Goal: Task Accomplishment & Management: Complete application form

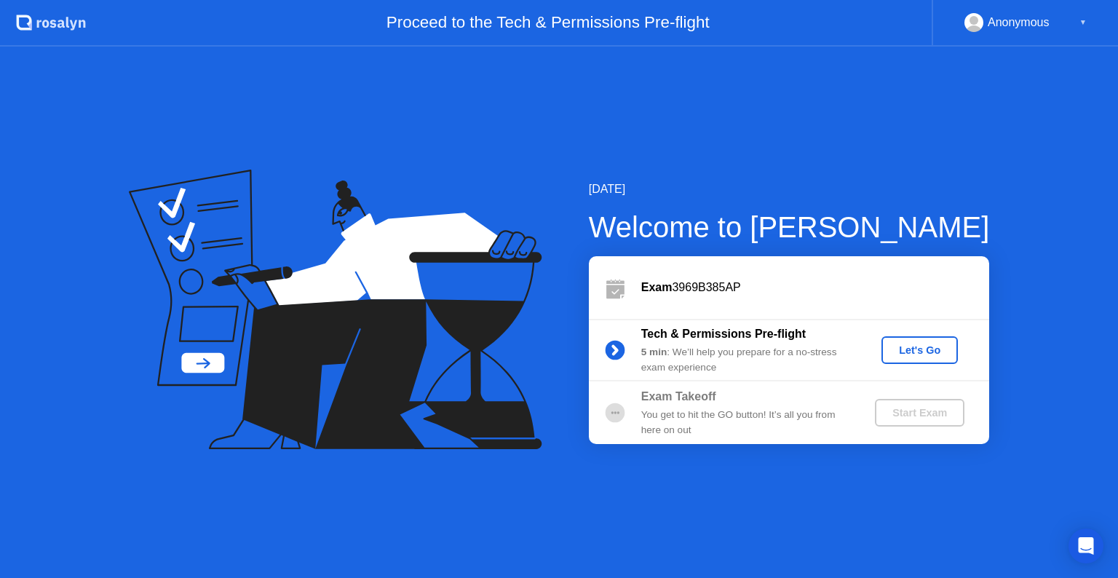
click at [907, 355] on div "Let's Go" at bounding box center [919, 350] width 65 height 12
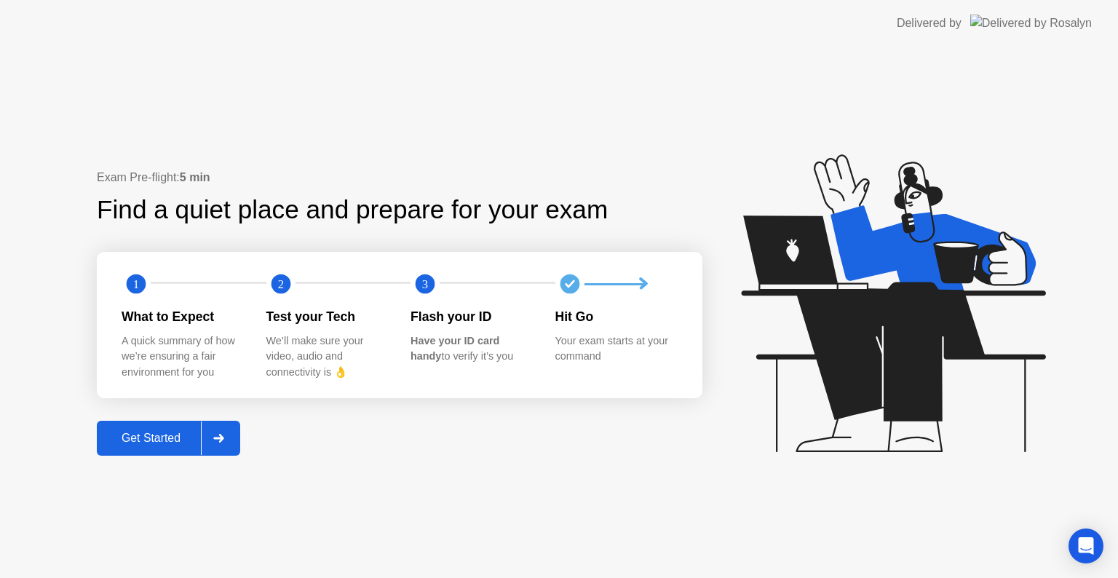
click at [160, 435] on div "Get Started" at bounding box center [151, 438] width 100 height 13
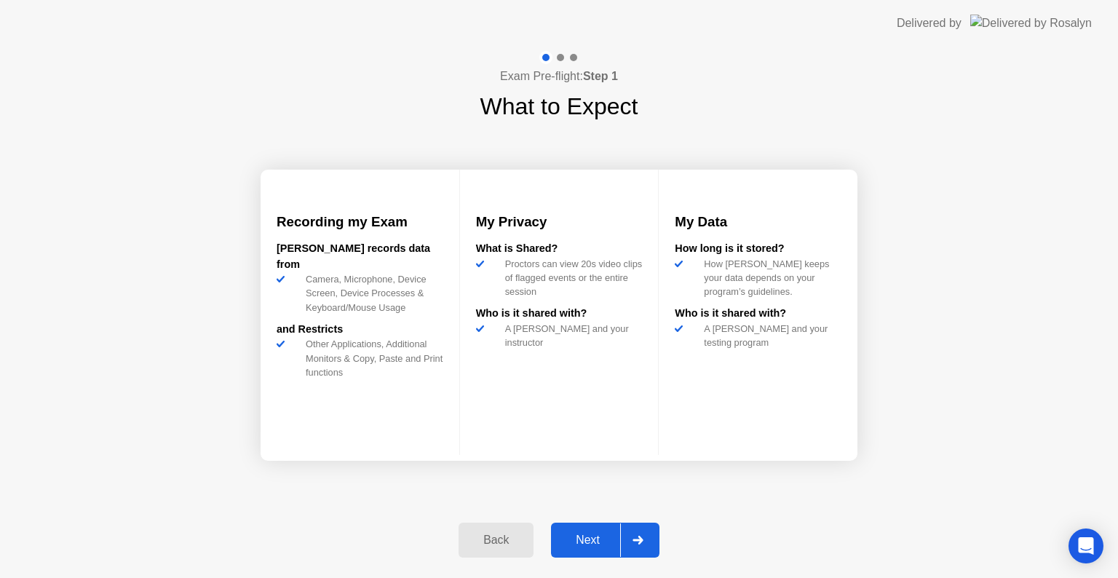
click at [608, 544] on div "Next" at bounding box center [587, 539] width 65 height 13
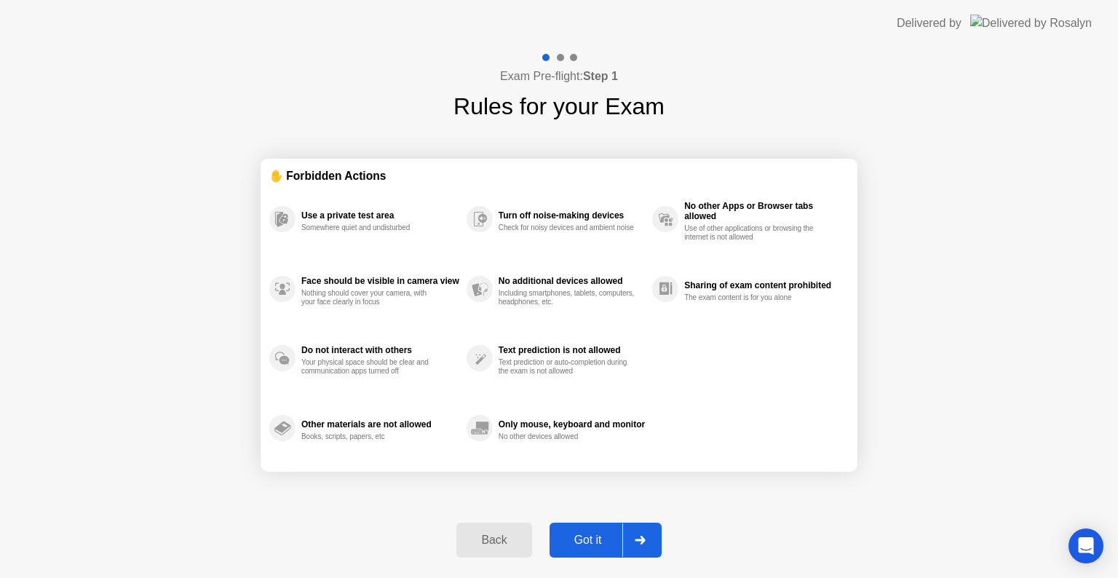
click at [589, 542] on div "Got it" at bounding box center [588, 539] width 68 height 13
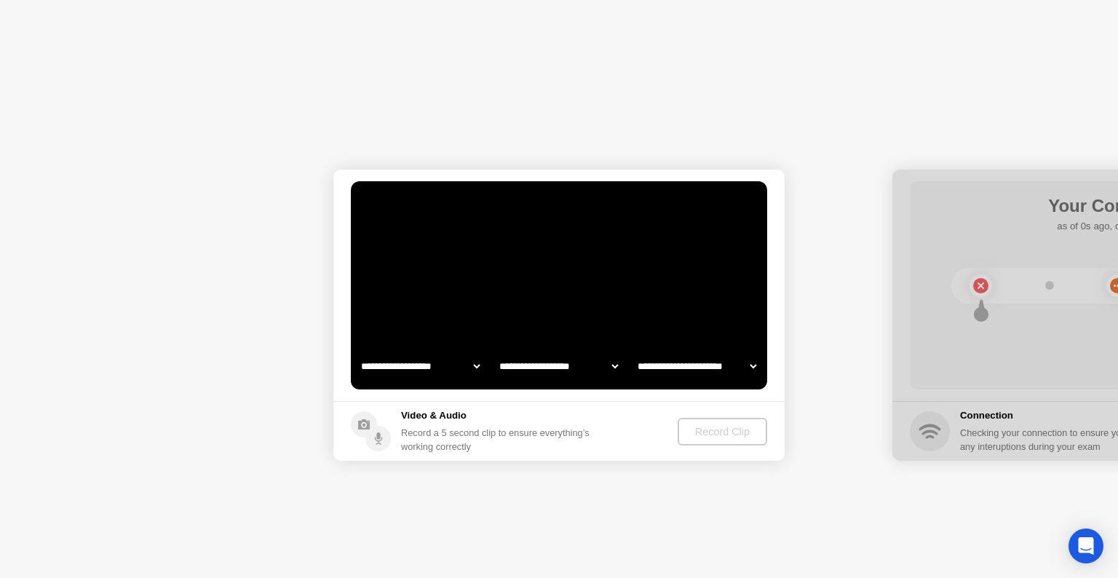
select select "**********"
select select "*******"
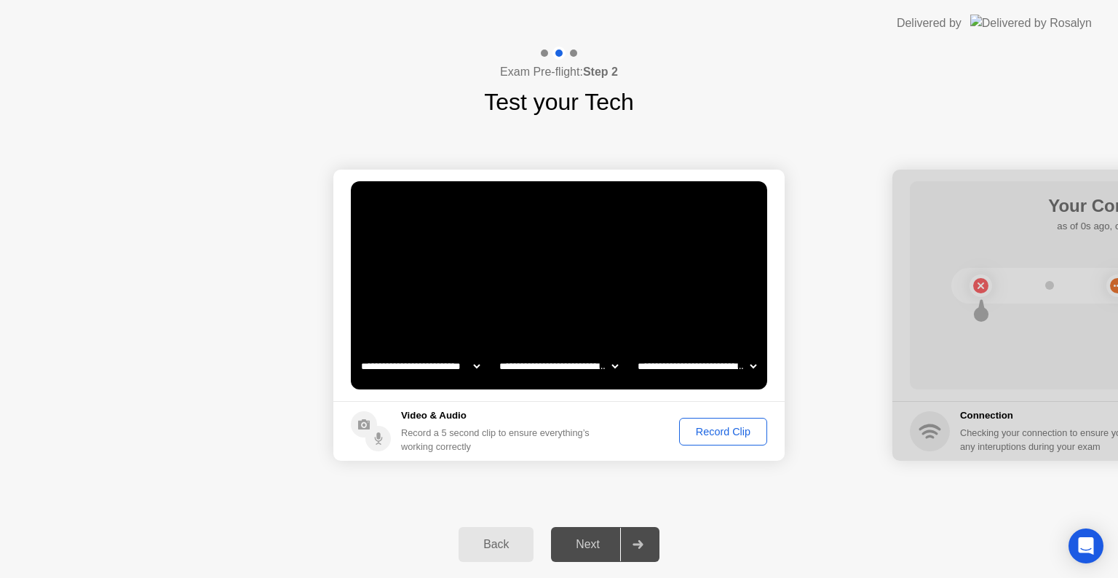
click at [720, 429] on div "Record Clip" at bounding box center [723, 432] width 78 height 12
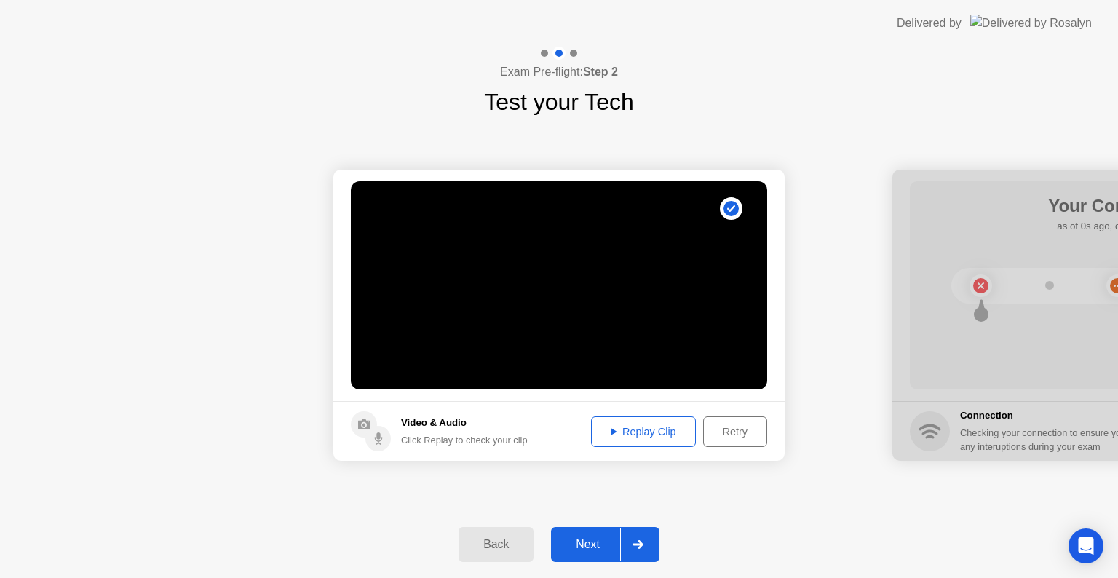
click at [625, 436] on div "Replay Clip" at bounding box center [643, 432] width 95 height 12
click at [731, 436] on div "Retry" at bounding box center [735, 432] width 54 height 12
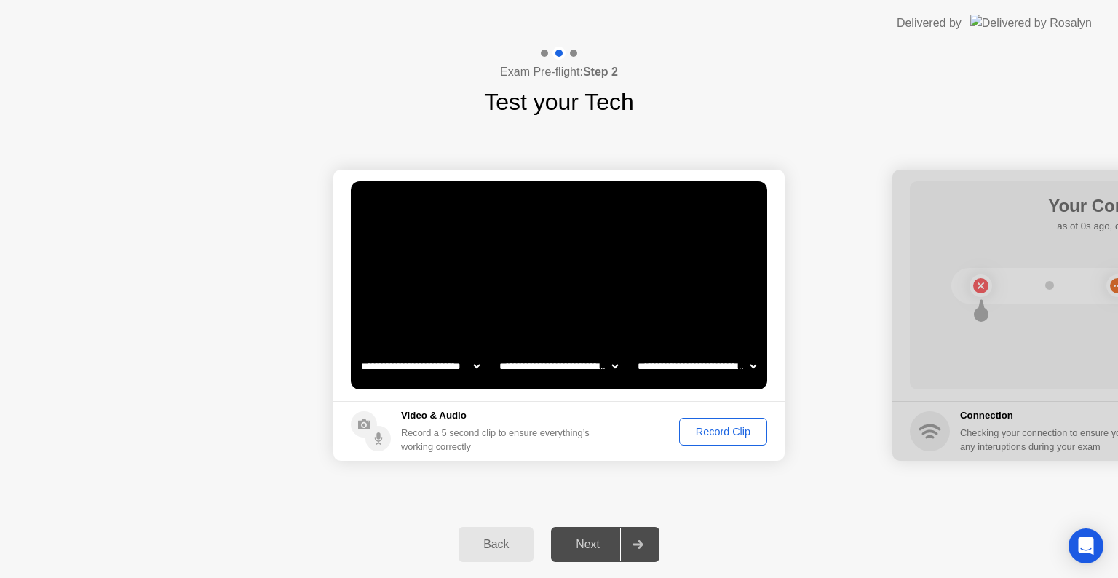
click at [697, 429] on div "Record Clip" at bounding box center [723, 432] width 78 height 12
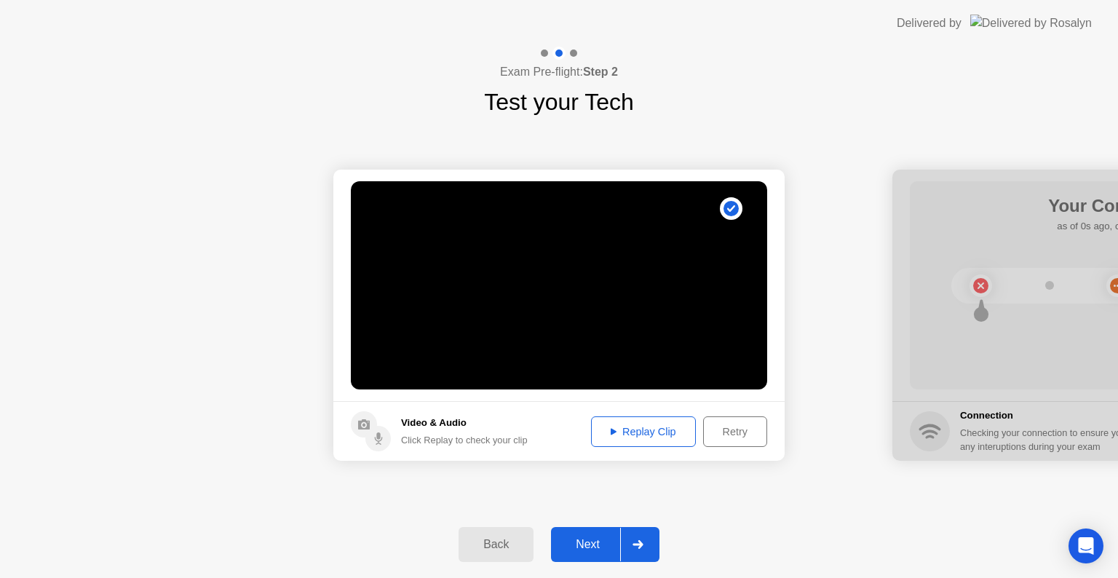
click at [642, 431] on div "Replay Clip" at bounding box center [643, 432] width 95 height 12
click at [588, 541] on div "Next" at bounding box center [587, 544] width 65 height 13
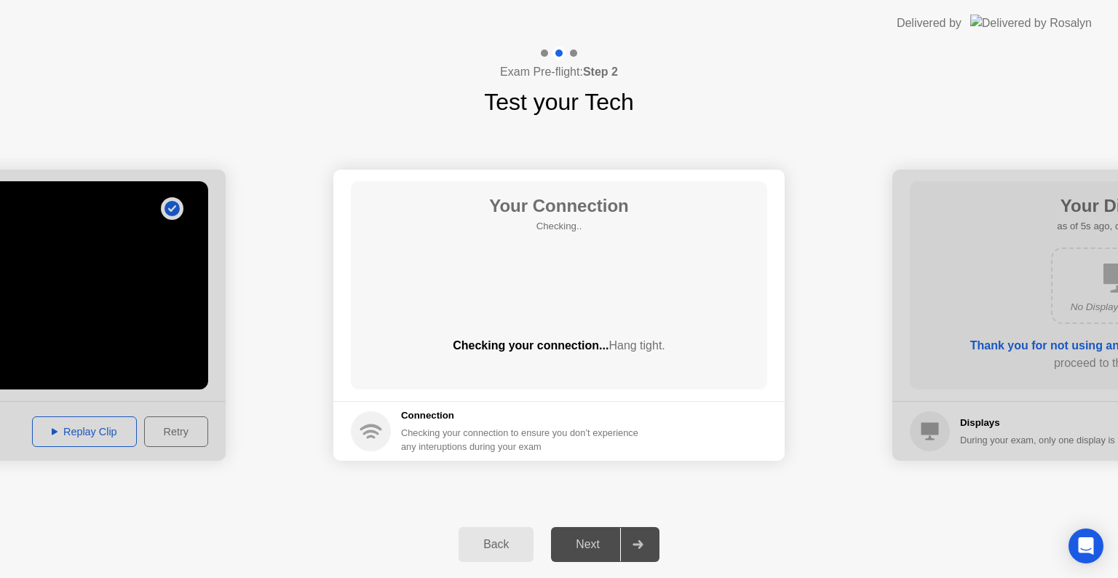
click at [369, 438] on circle at bounding box center [371, 431] width 40 height 40
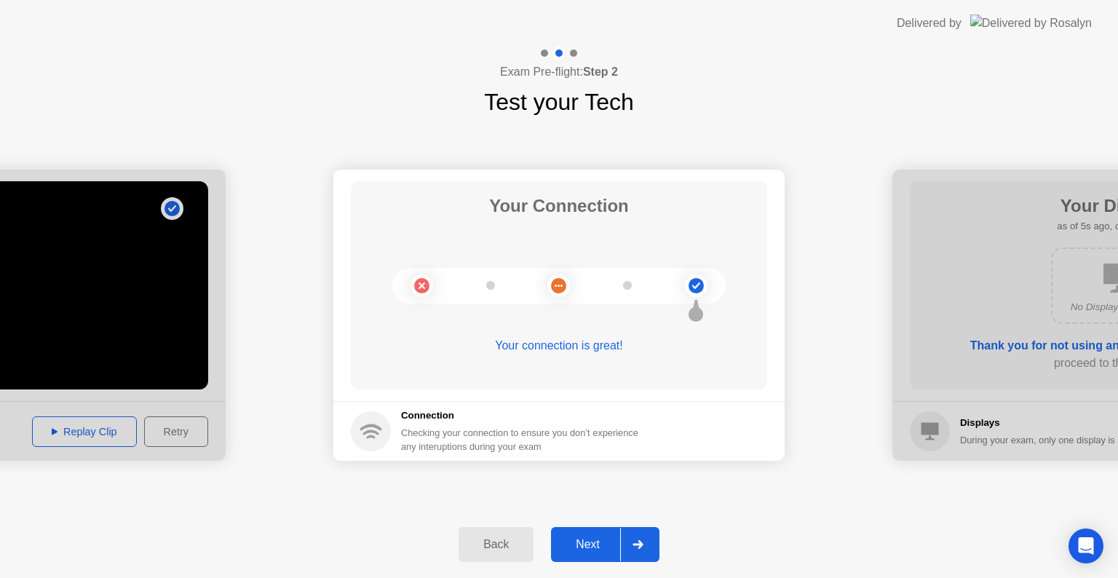
click at [696, 282] on circle at bounding box center [695, 285] width 15 height 15
click at [589, 554] on button "Next" at bounding box center [605, 544] width 108 height 35
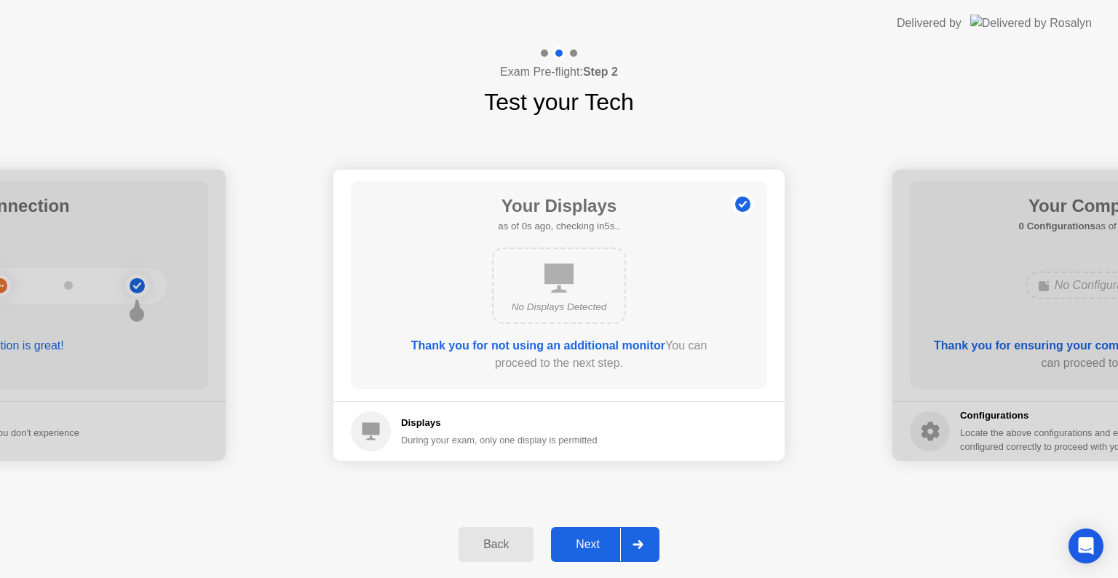
click at [562, 285] on icon at bounding box center [558, 277] width 29 height 29
click at [565, 313] on div "No Displays Detected" at bounding box center [559, 307] width 108 height 15
click at [632, 349] on b "Thank you for not using an additional monitor" at bounding box center [538, 345] width 254 height 12
click at [632, 343] on b "Thank you for not using an additional monitor" at bounding box center [538, 345] width 254 height 12
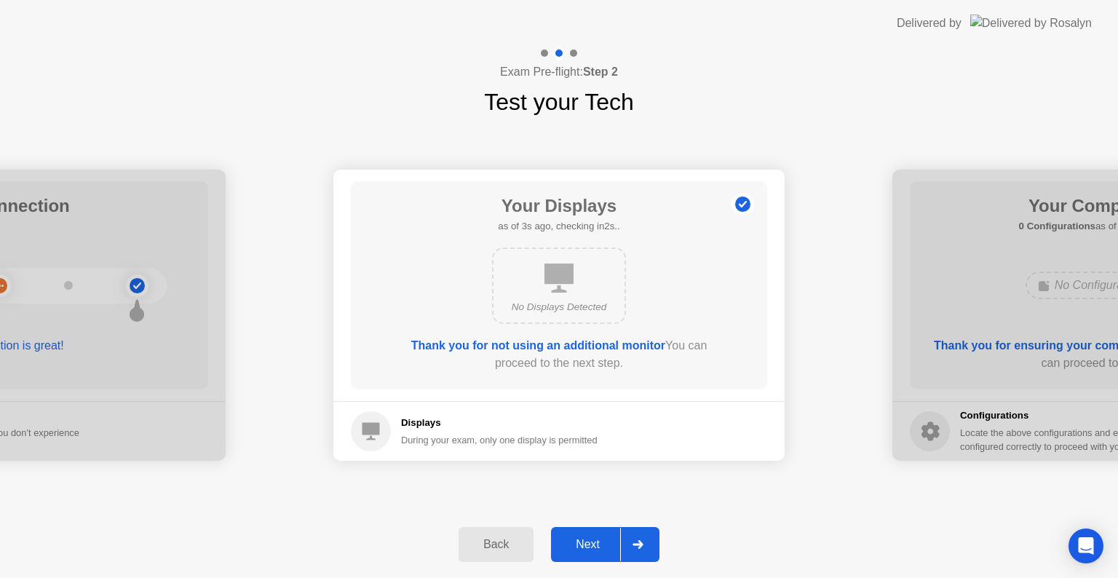
click at [630, 349] on b "Thank you for not using an additional monitor" at bounding box center [538, 345] width 254 height 12
click at [582, 345] on b "Thank you for not using an additional monitor" at bounding box center [538, 345] width 254 height 12
click at [738, 199] on circle at bounding box center [742, 204] width 15 height 15
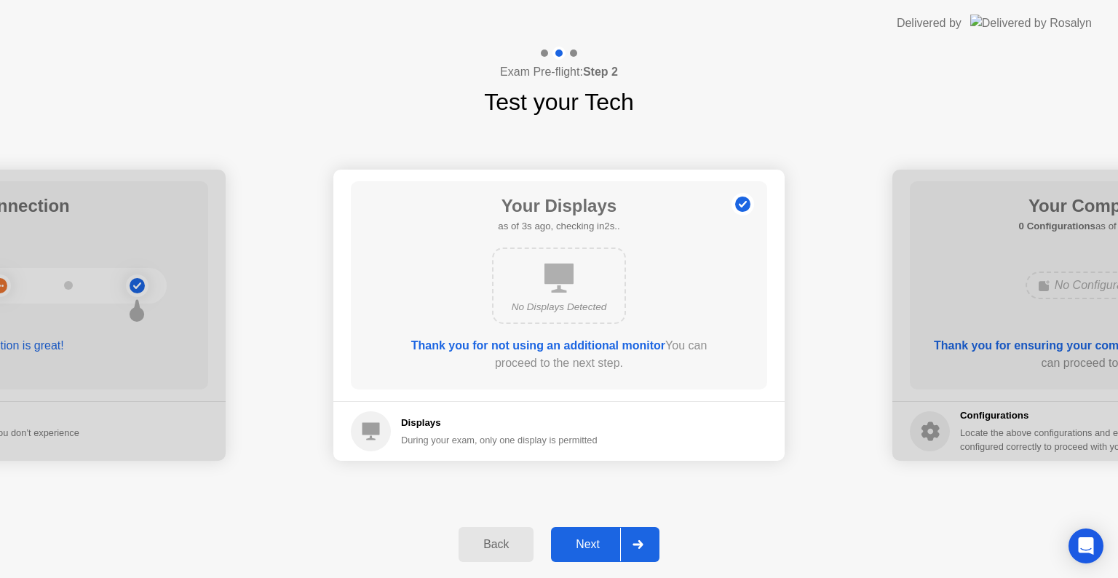
click at [579, 301] on div "No Displays Detected" at bounding box center [559, 307] width 108 height 15
click at [373, 432] on icon at bounding box center [370, 431] width 17 height 17
click at [426, 439] on div "During your exam, only one display is permitted" at bounding box center [499, 440] width 196 height 14
click at [566, 440] on div "During your exam, only one display is permitted" at bounding box center [499, 440] width 196 height 14
click at [597, 440] on div "During your exam, only one display is permitted" at bounding box center [499, 440] width 196 height 14
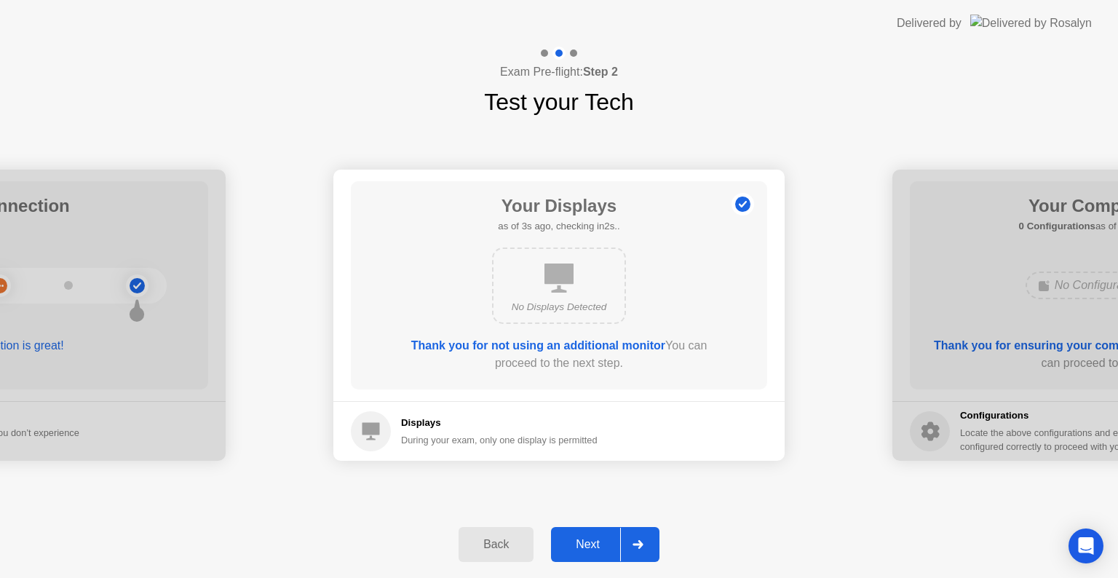
click at [605, 544] on div "Next" at bounding box center [587, 544] width 65 height 13
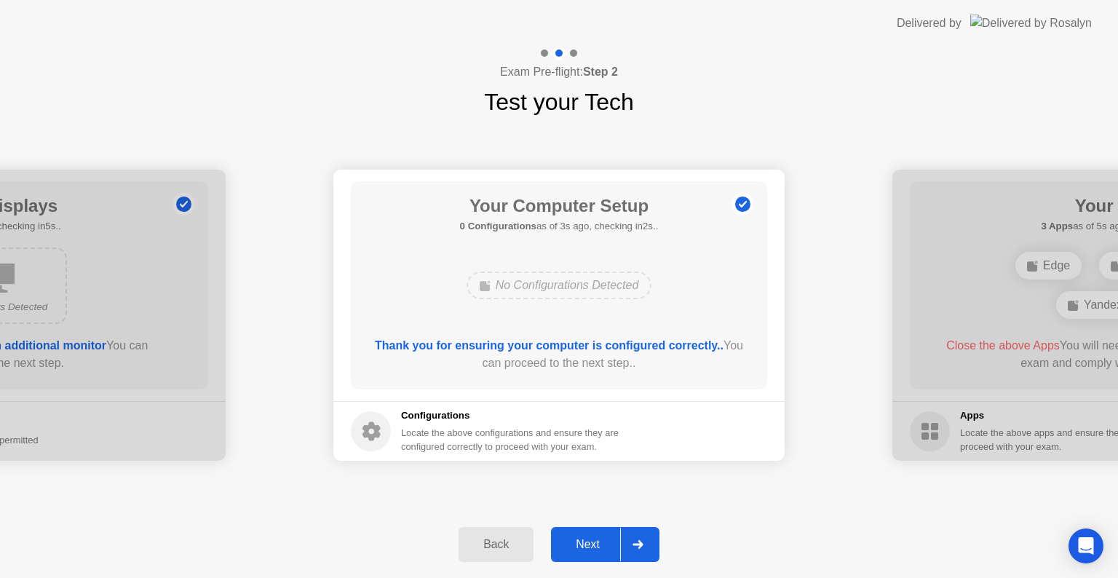
click at [504, 290] on div "No Configurations Detected" at bounding box center [559, 285] width 186 height 28
click at [480, 287] on rect at bounding box center [485, 286] width 10 height 10
click at [521, 343] on b "Thank you for ensuring your computer is configured correctly.." at bounding box center [549, 345] width 349 height 12
click at [591, 547] on div "Next" at bounding box center [587, 544] width 65 height 13
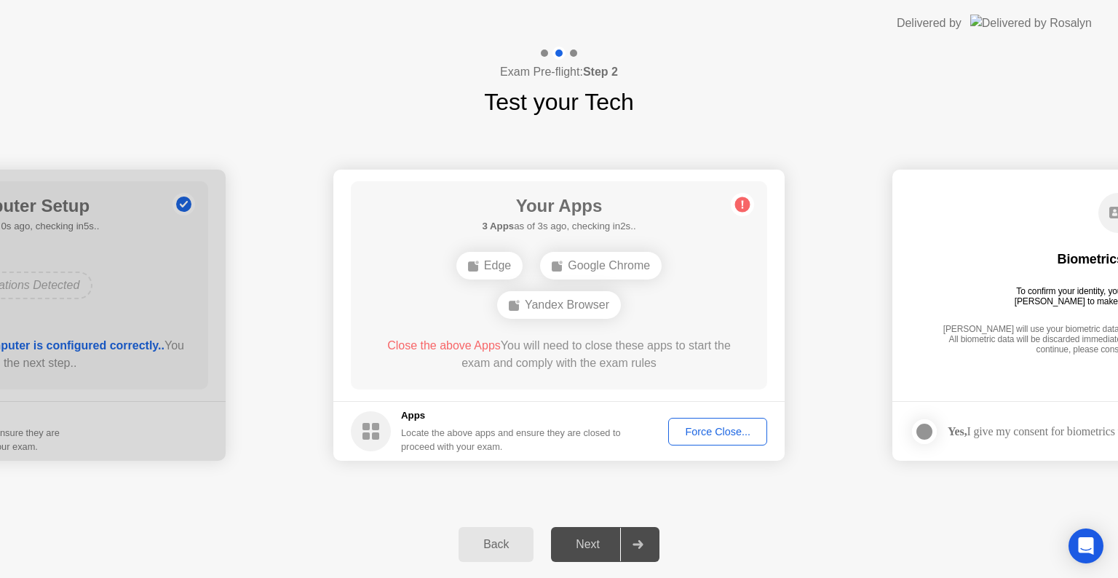
click at [562, 304] on div "Yandex Browser" at bounding box center [559, 305] width 124 height 28
click at [597, 547] on div "Next" at bounding box center [587, 544] width 65 height 13
click at [617, 259] on div "Google Chrome" at bounding box center [601, 266] width 122 height 28
click at [576, 542] on div "Next" at bounding box center [587, 544] width 65 height 13
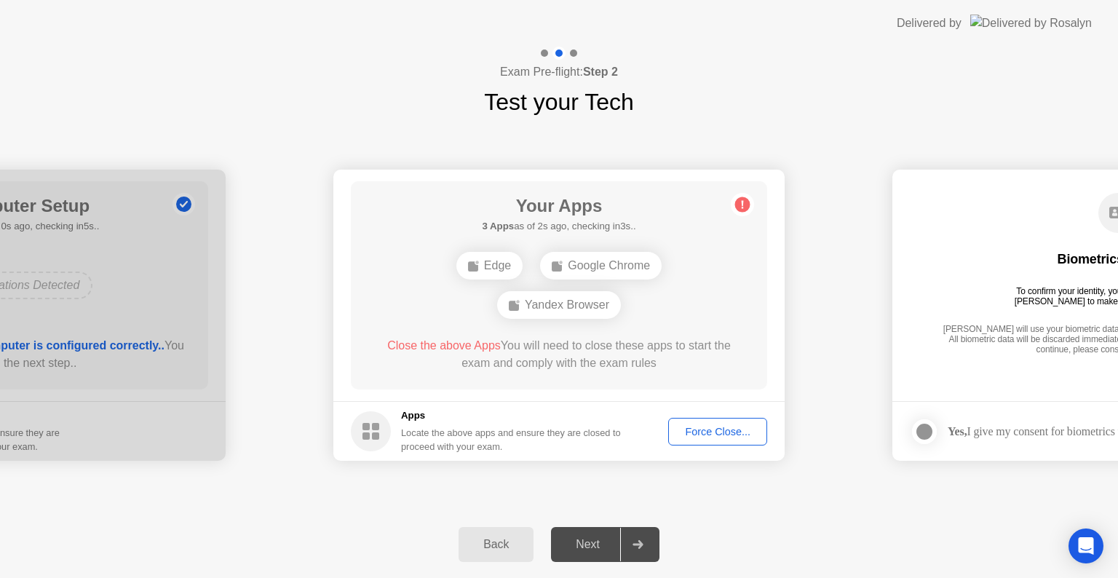
click at [728, 432] on div "Force Close..." at bounding box center [717, 432] width 89 height 12
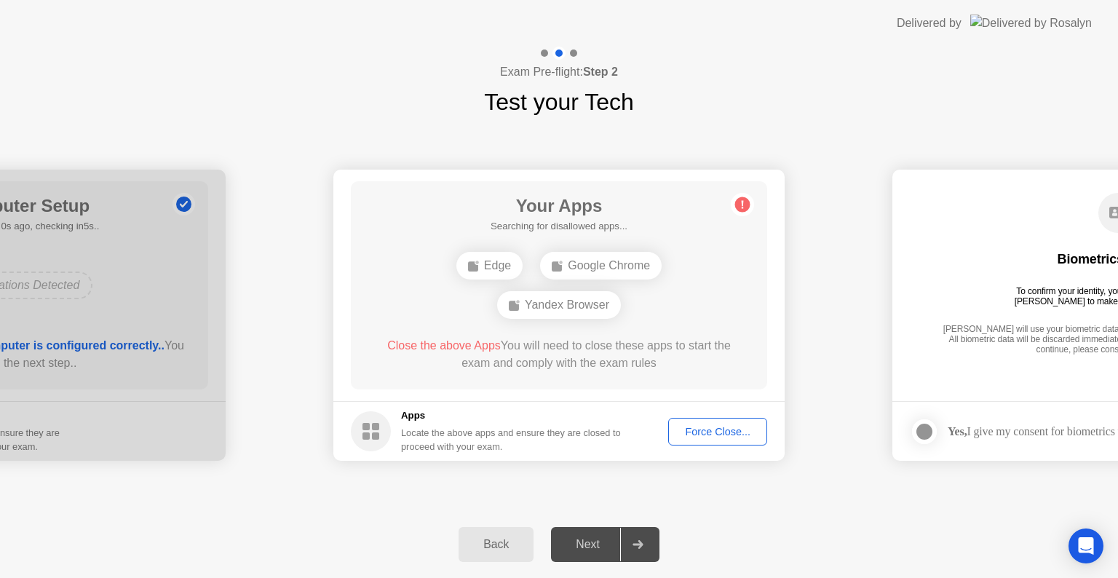
click at [718, 432] on div "Force Close..." at bounding box center [717, 432] width 89 height 12
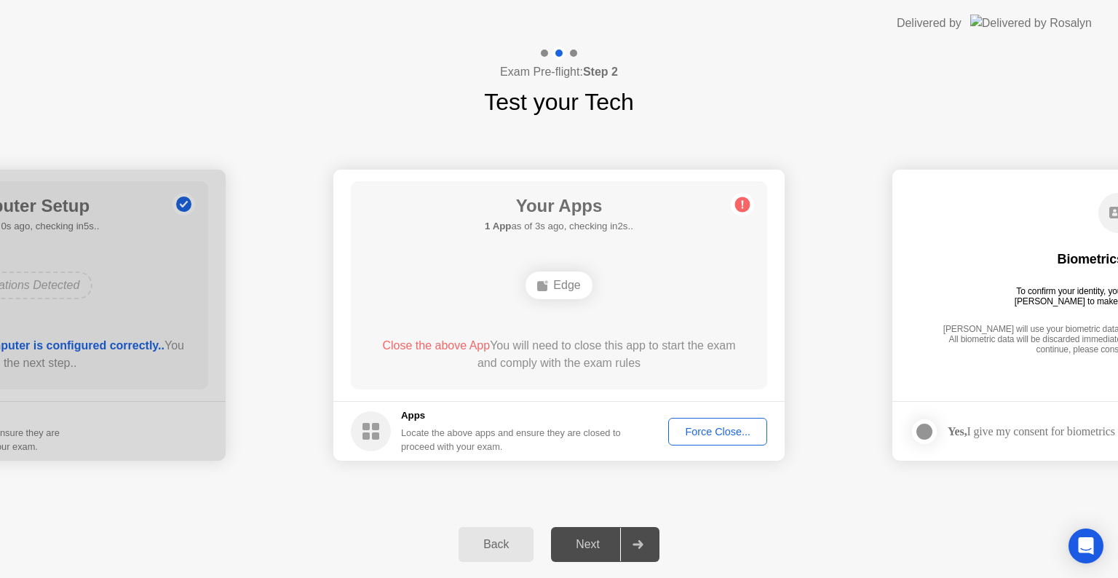
click at [587, 542] on div "Next" at bounding box center [587, 544] width 65 height 13
click at [719, 436] on div "Force Close..." at bounding box center [717, 432] width 89 height 12
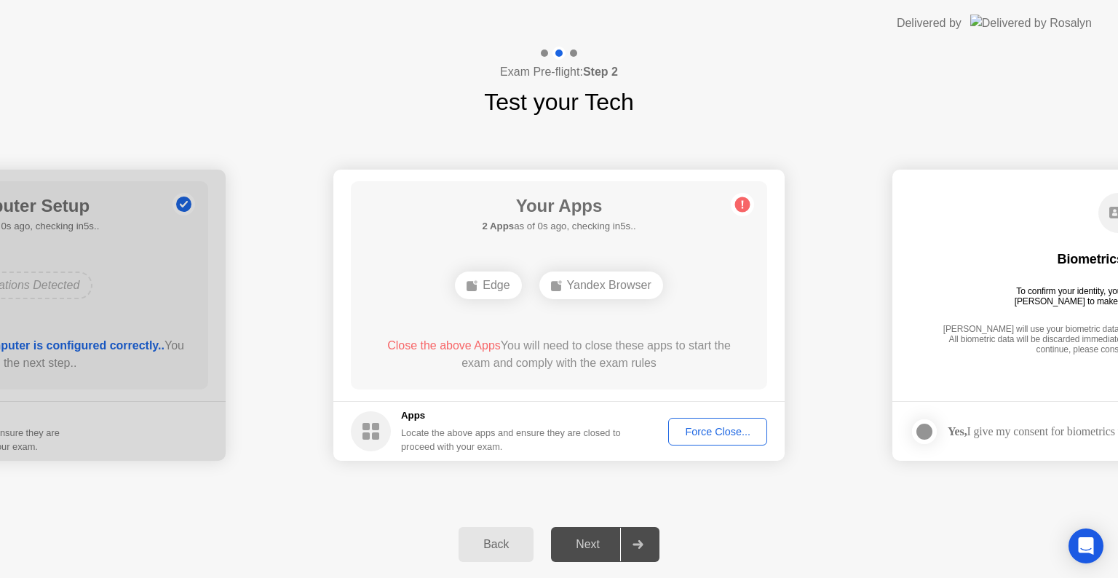
click at [725, 439] on button "Force Close..." at bounding box center [717, 432] width 99 height 28
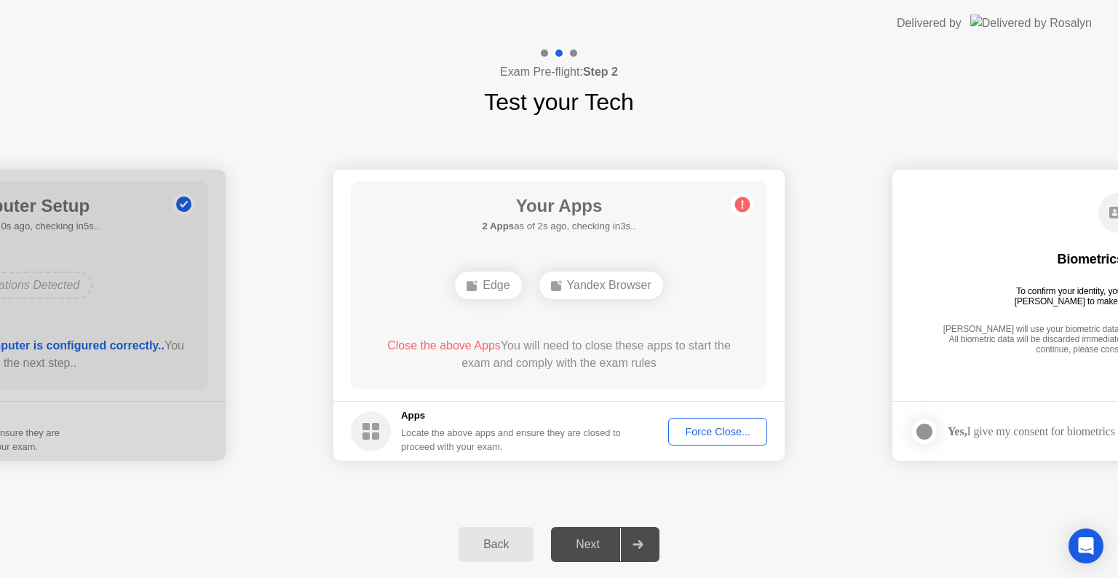
click at [727, 426] on div "Force Close..." at bounding box center [717, 432] width 89 height 12
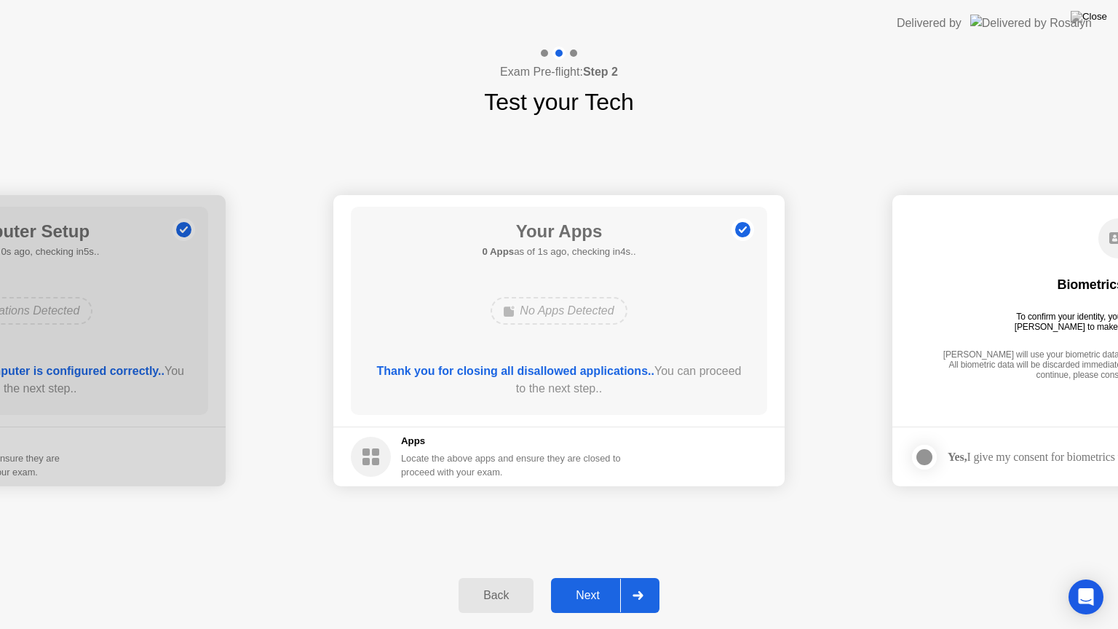
click at [577, 577] on div "Next" at bounding box center [587, 595] width 65 height 13
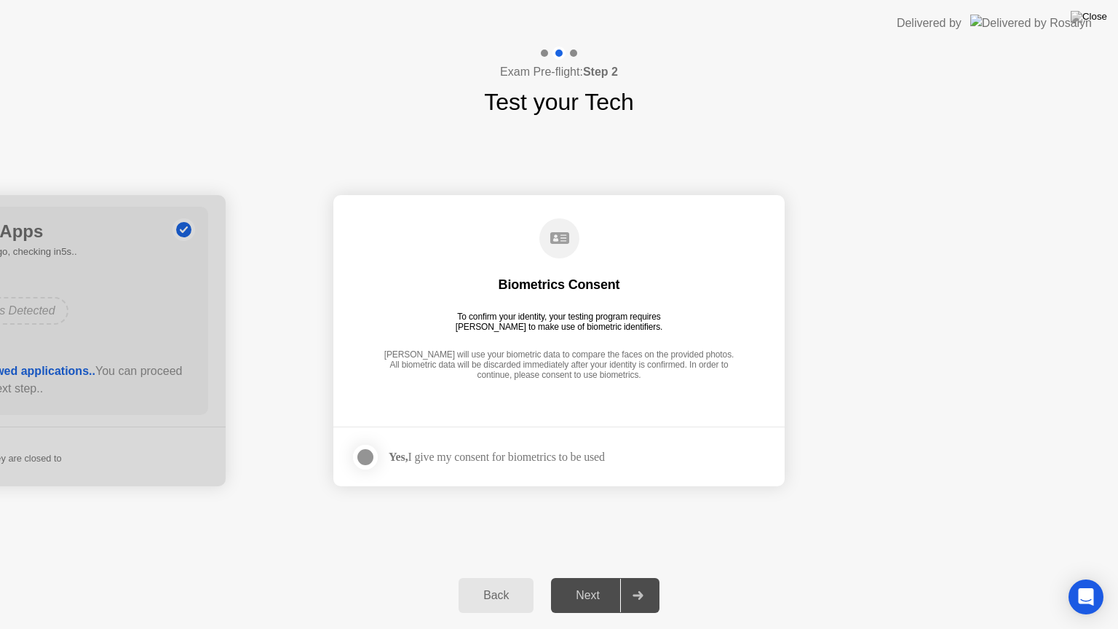
click at [365, 457] on div at bounding box center [365, 456] width 17 height 17
click at [588, 577] on div "Next" at bounding box center [587, 595] width 65 height 13
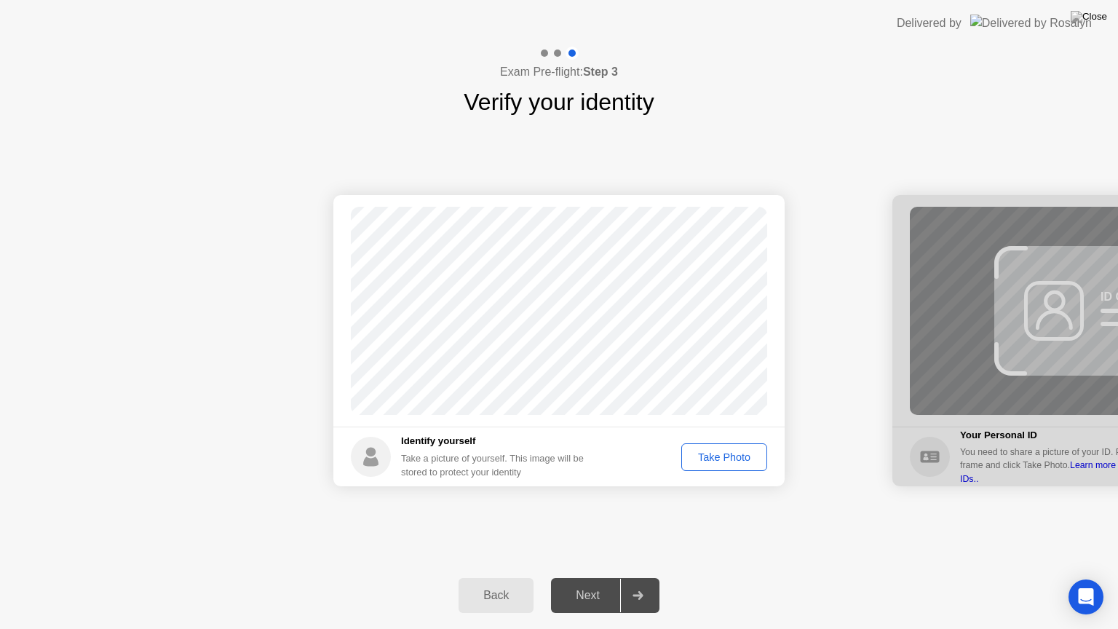
click at [728, 457] on div "Take Photo" at bounding box center [724, 457] width 76 height 12
click at [603, 577] on div "Next" at bounding box center [587, 595] width 65 height 13
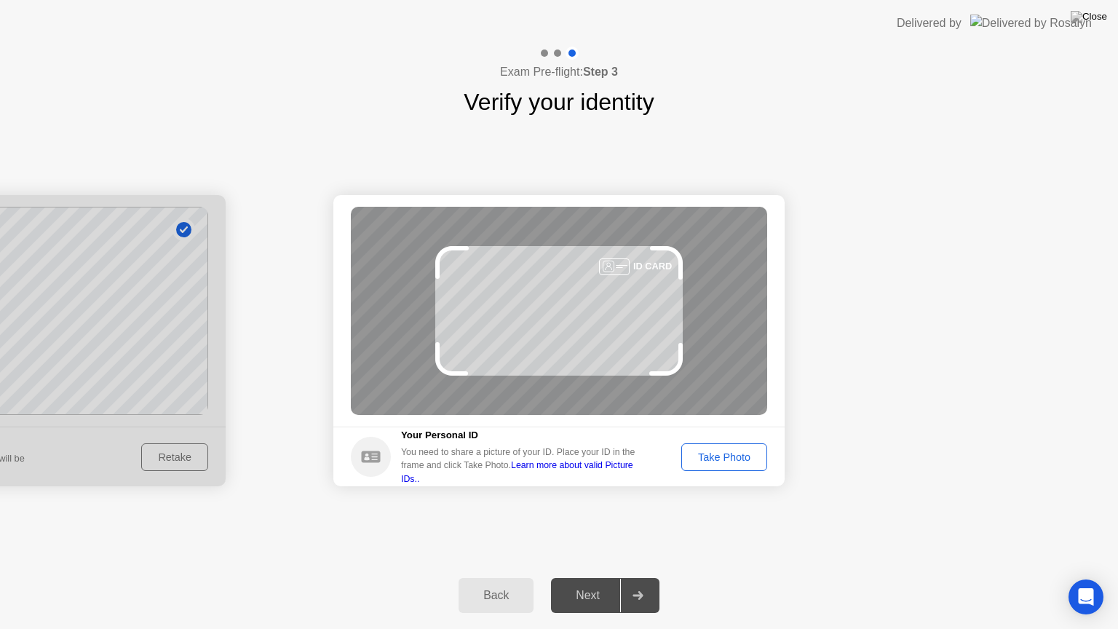
click at [728, 460] on div "Take Photo" at bounding box center [724, 457] width 76 height 12
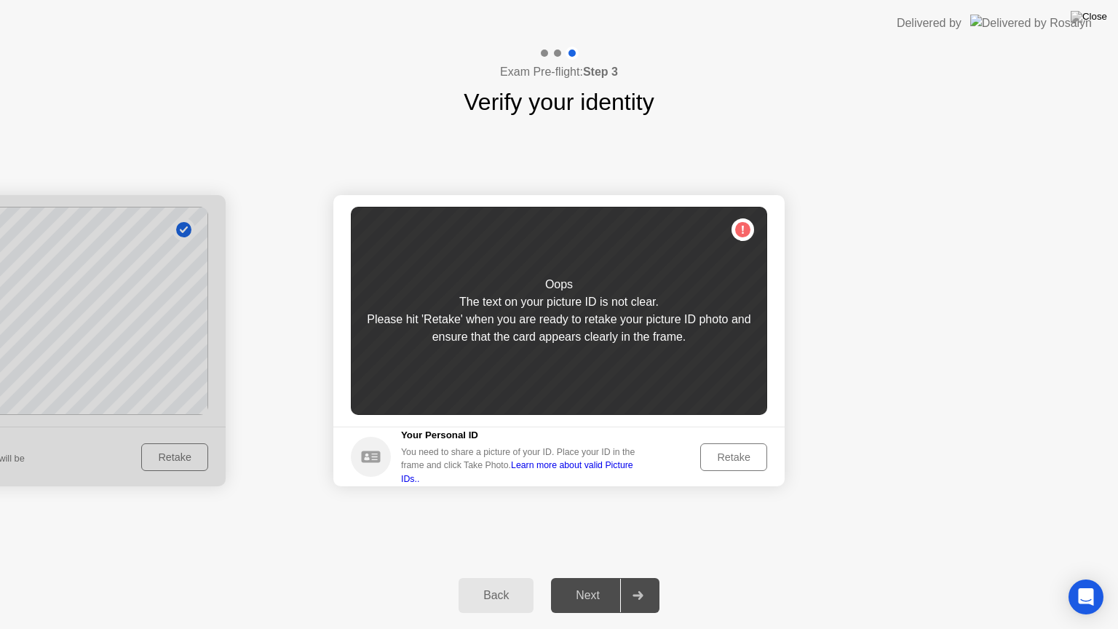
click at [734, 452] on div "Retake" at bounding box center [733, 457] width 57 height 12
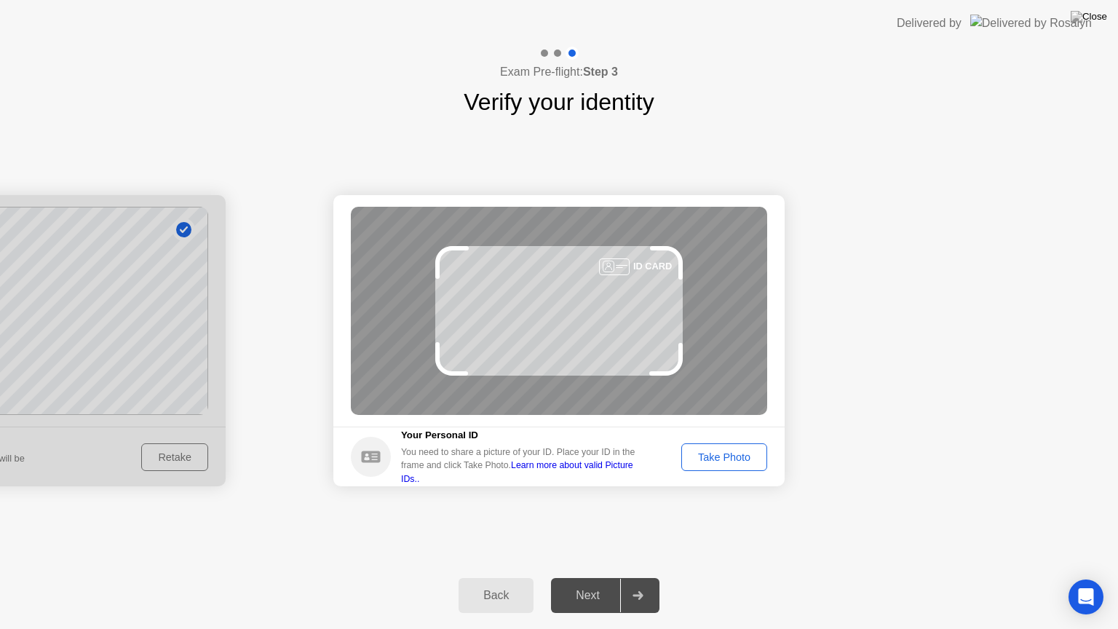
click at [614, 263] on div at bounding box center [614, 266] width 31 height 17
click at [728, 456] on div "Take Photo" at bounding box center [724, 457] width 76 height 12
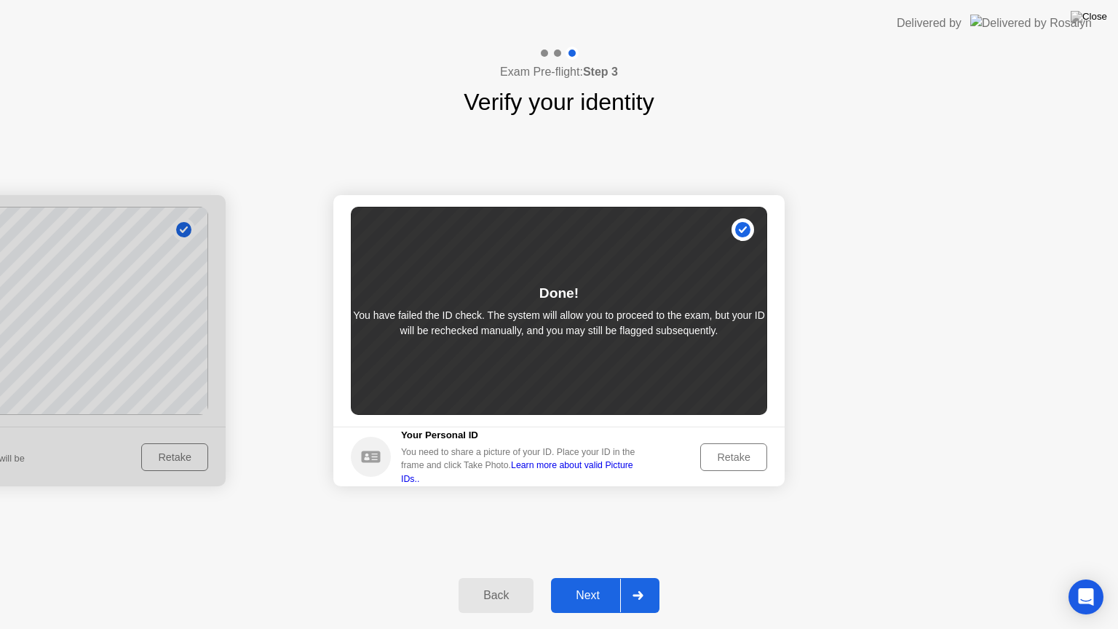
click at [731, 454] on div "Retake" at bounding box center [733, 457] width 57 height 12
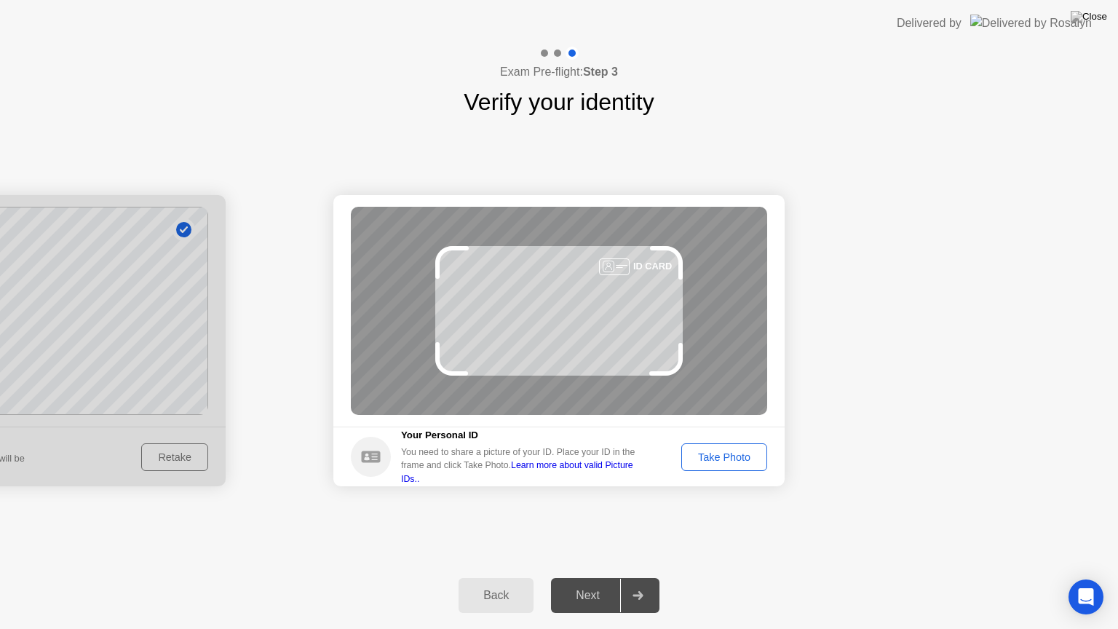
click at [358, 448] on circle at bounding box center [371, 457] width 40 height 40
click at [733, 463] on div "Take Photo" at bounding box center [724, 457] width 76 height 12
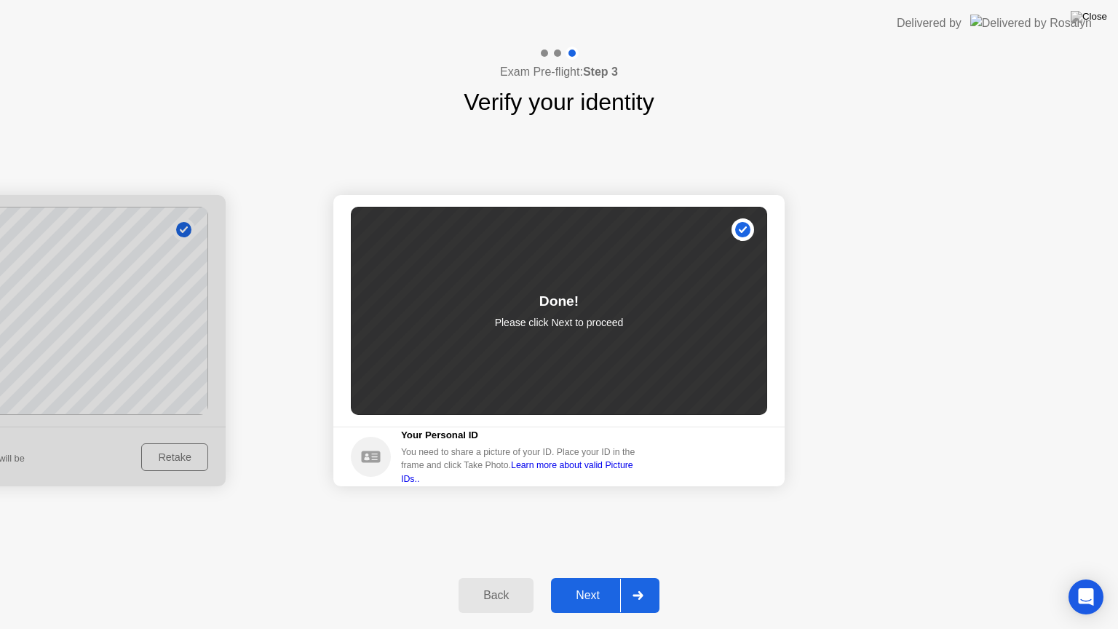
click at [587, 577] on div "Next" at bounding box center [587, 595] width 65 height 13
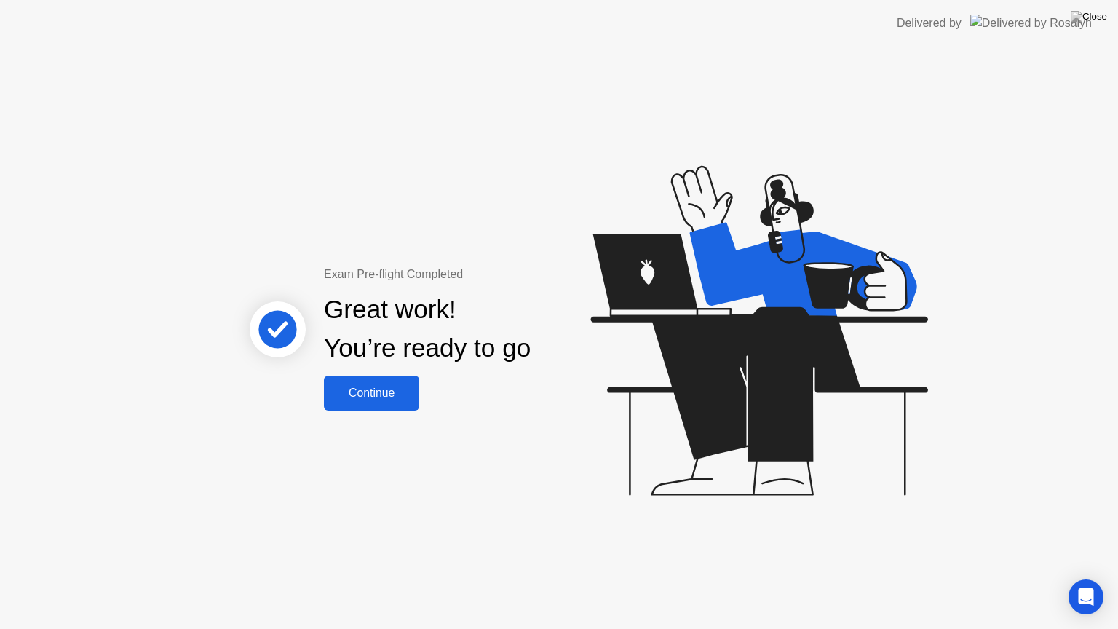
click at [400, 397] on div "Continue" at bounding box center [371, 392] width 87 height 13
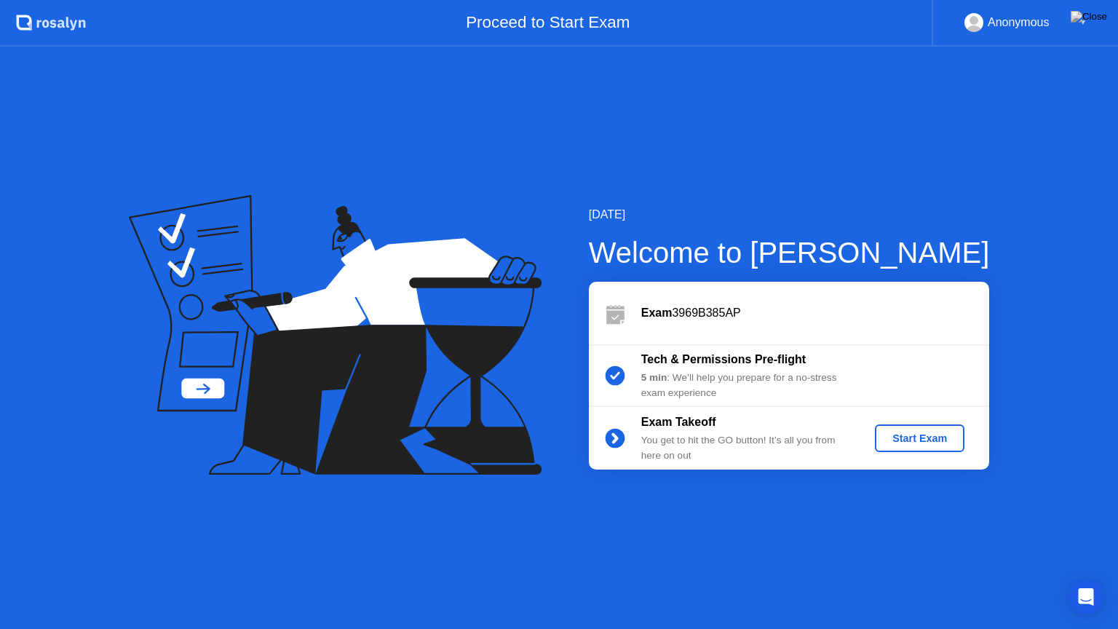
click at [910, 441] on div "Start Exam" at bounding box center [920, 438] width 78 height 12
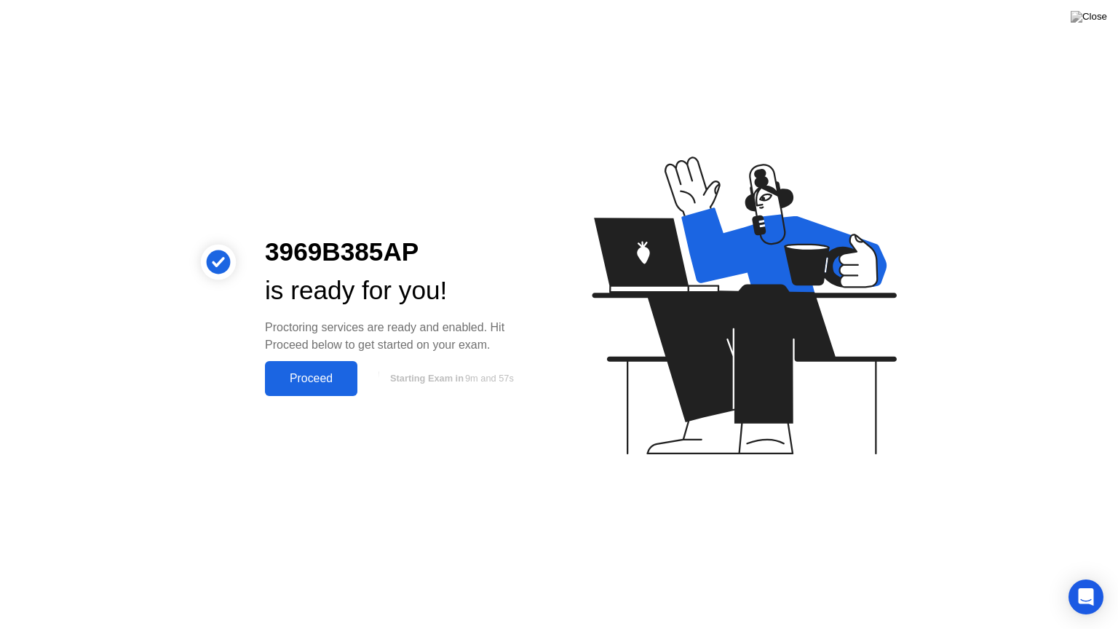
click at [306, 385] on div "Proceed" at bounding box center [311, 378] width 84 height 13
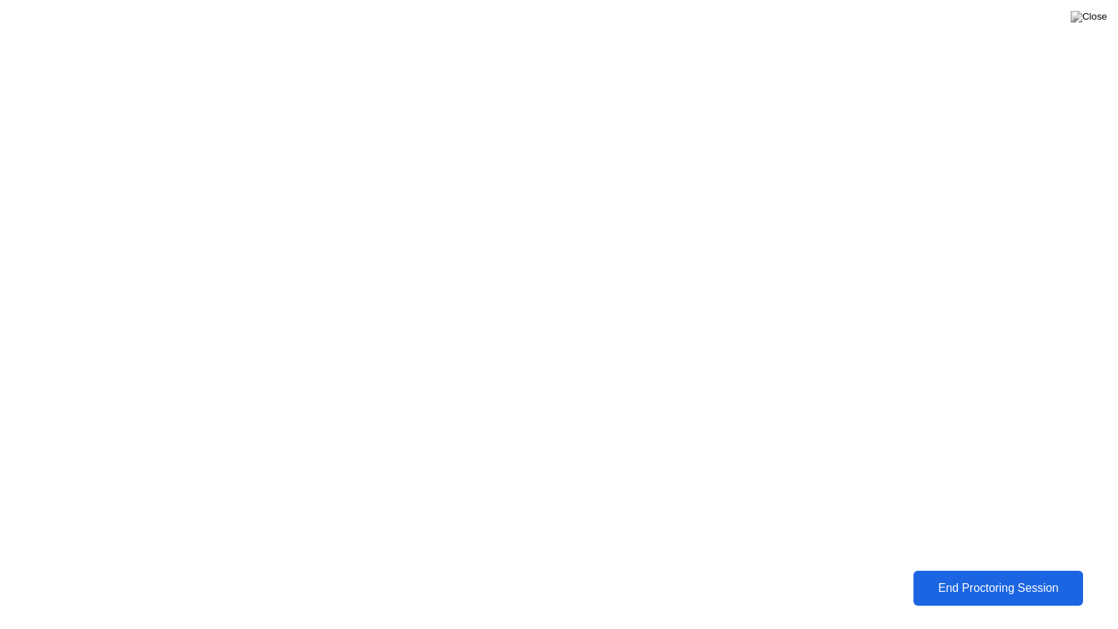
click at [979, 577] on div "End Proctoring Session" at bounding box center [998, 587] width 161 height 13
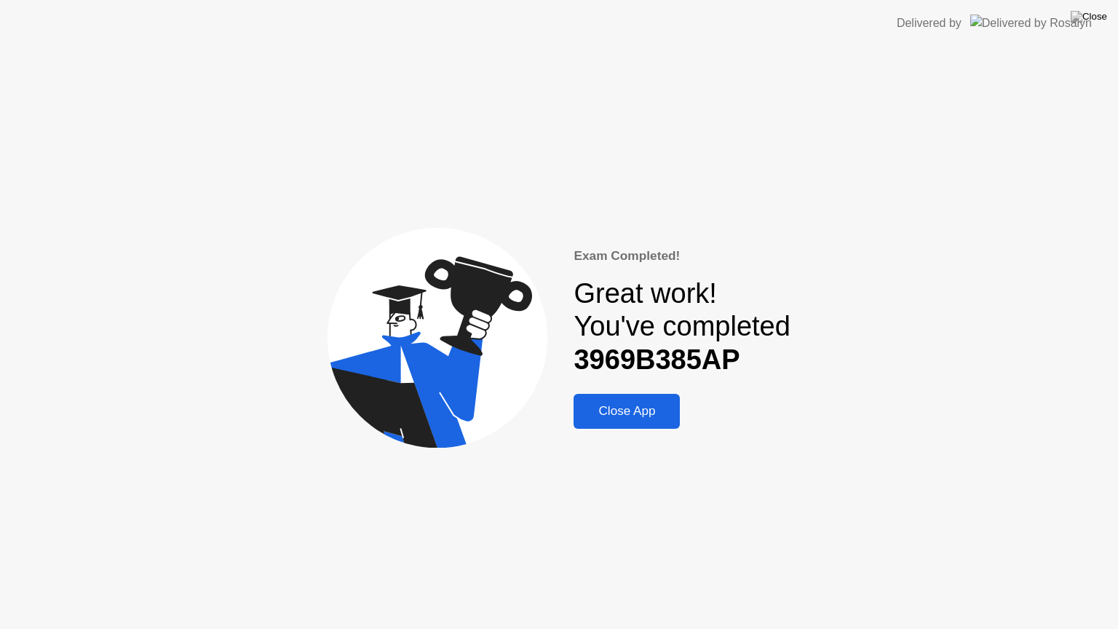
click at [605, 413] on div "Close App" at bounding box center [627, 411] width 98 height 15
